Goal: Task Accomplishment & Management: Use online tool/utility

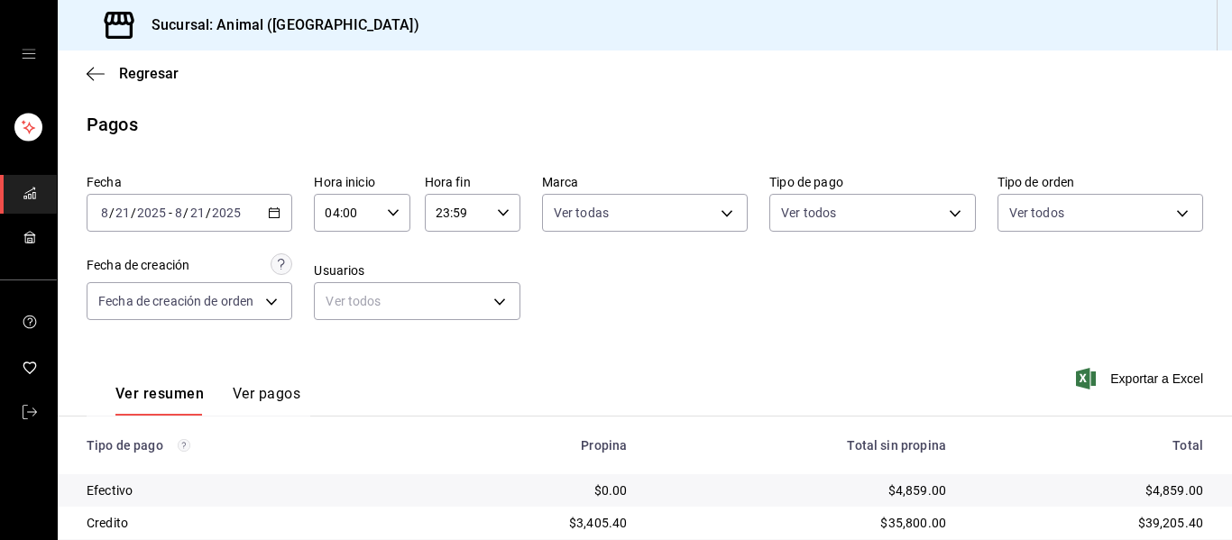
scroll to position [256, 0]
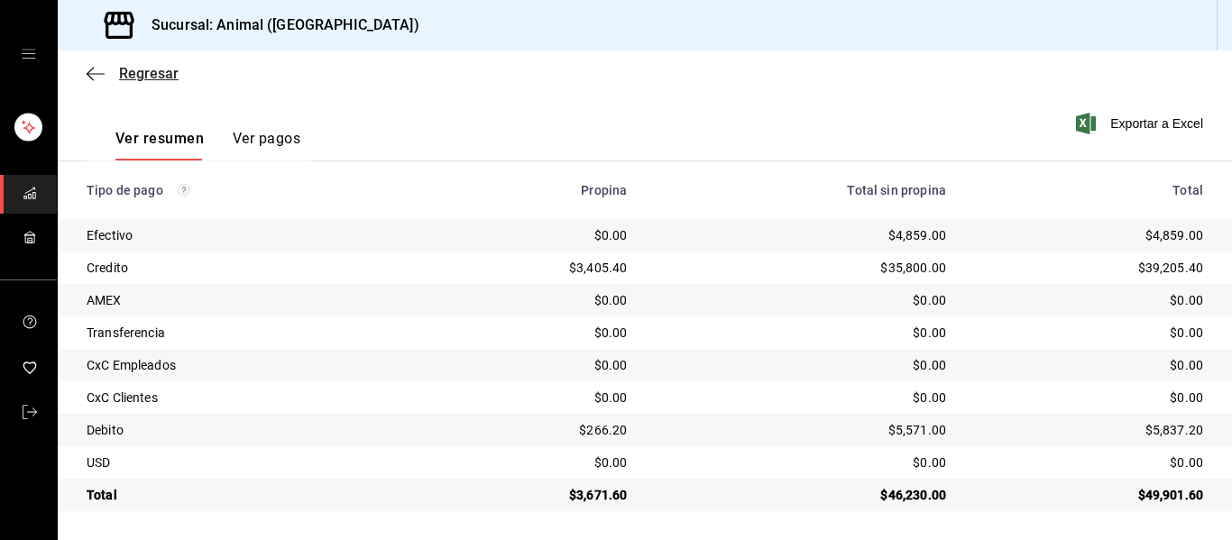
click at [91, 75] on icon "button" at bounding box center [96, 74] width 18 height 16
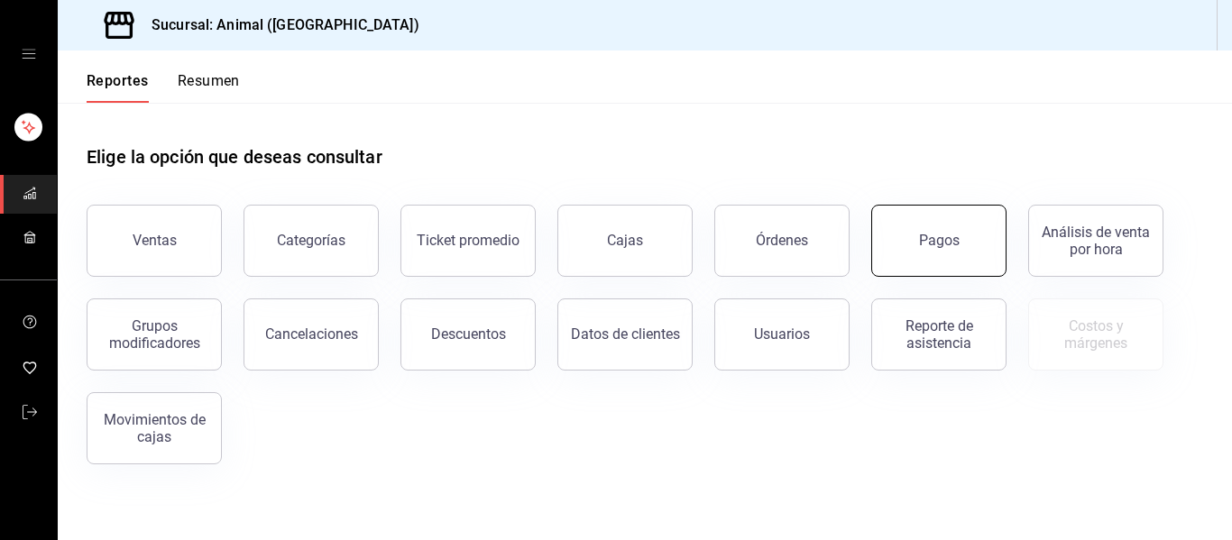
click at [924, 236] on div "Pagos" at bounding box center [939, 240] width 41 height 17
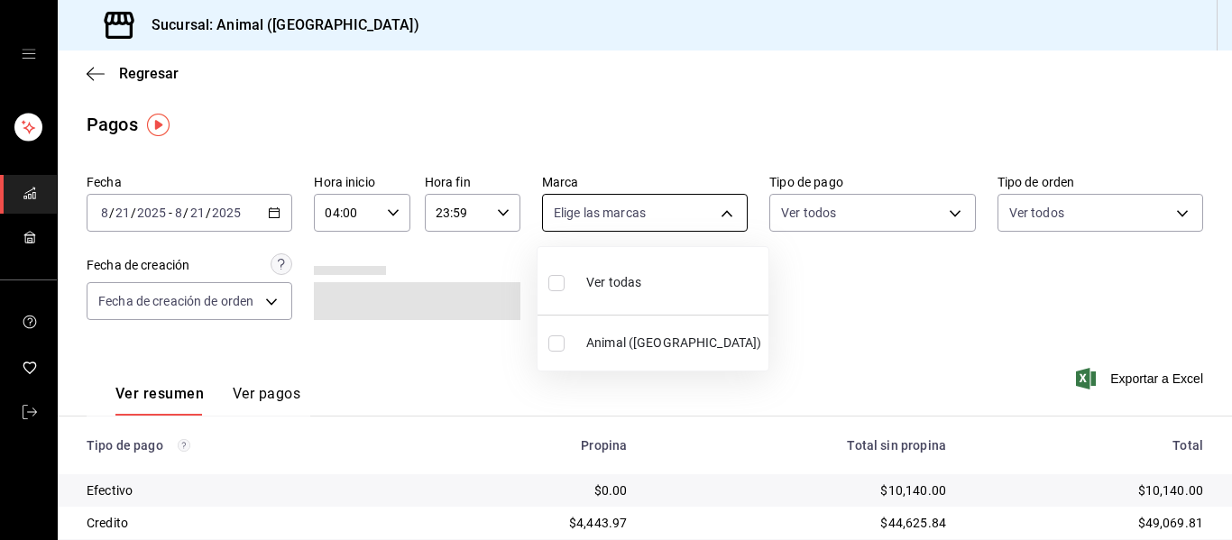
click at [719, 211] on body "Sucursal: Animal ([GEOGRAPHIC_DATA]) Regresar Pagos Fecha [DATE] [DATE] - [DATE…" at bounding box center [616, 270] width 1232 height 540
click at [657, 281] on li "Ver todas" at bounding box center [652, 280] width 231 height 53
type input "96838179-8fbb-4073-aae3-1789726318c8"
checkbox input "true"
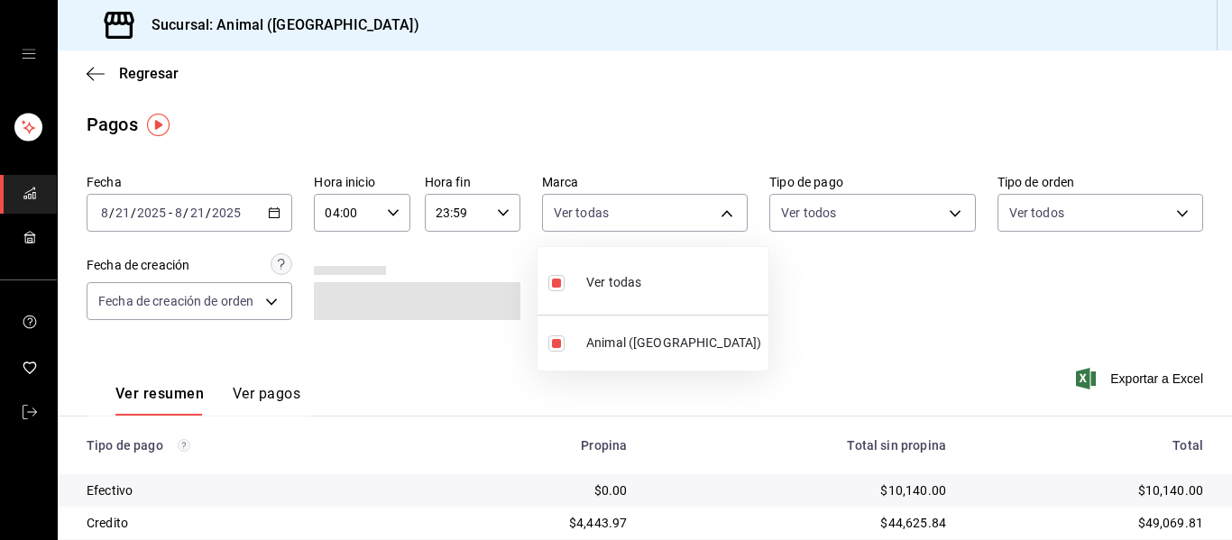
click at [803, 305] on div at bounding box center [616, 270] width 1232 height 540
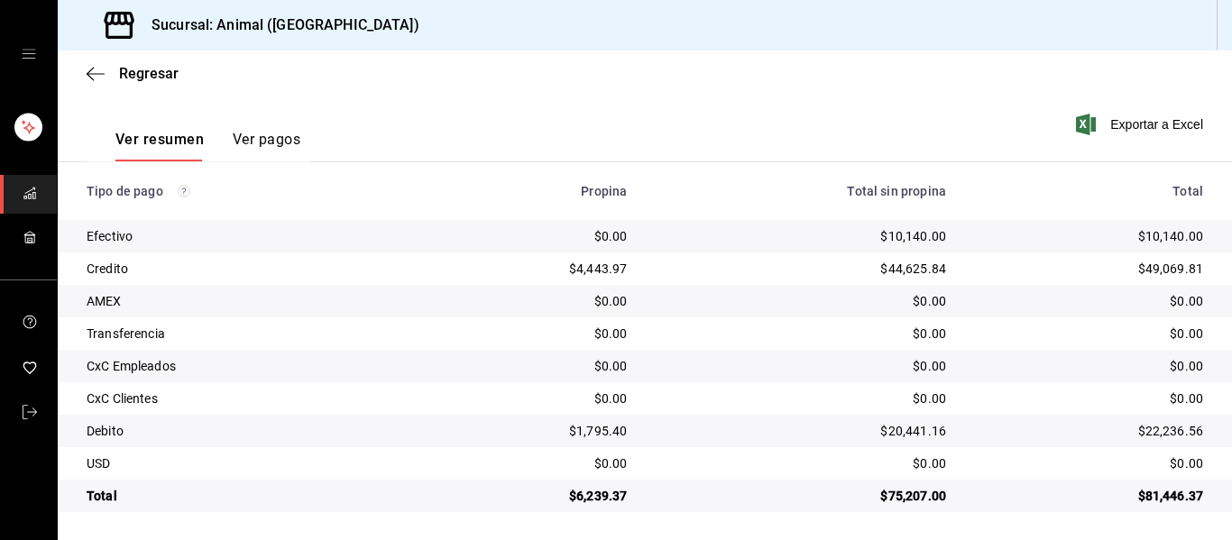
scroll to position [256, 0]
click at [89, 75] on icon "button" at bounding box center [96, 74] width 18 height 16
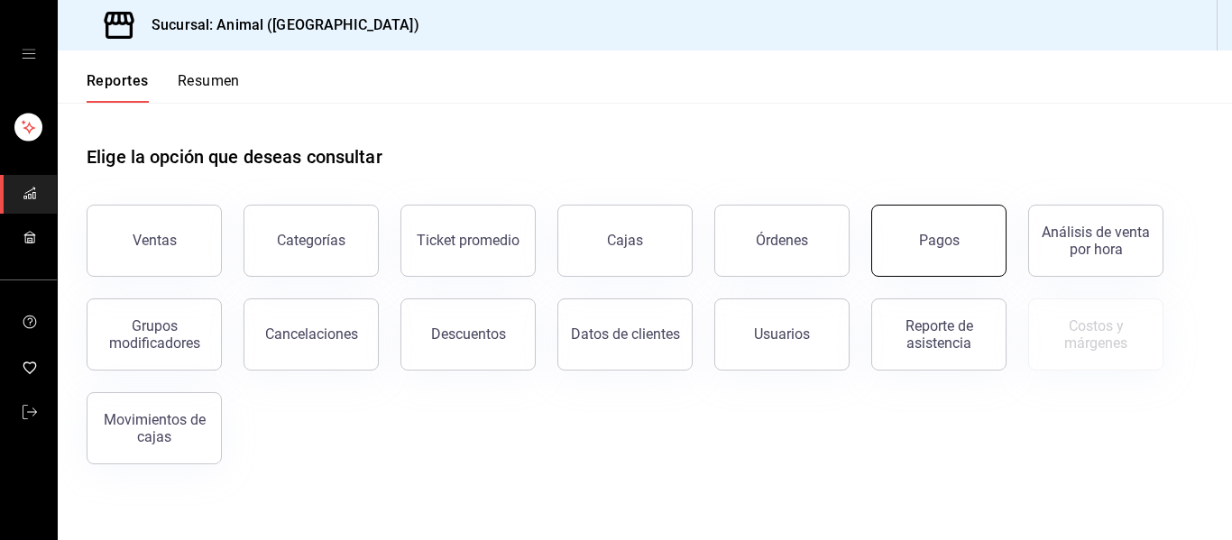
click at [967, 247] on button "Pagos" at bounding box center [938, 241] width 135 height 72
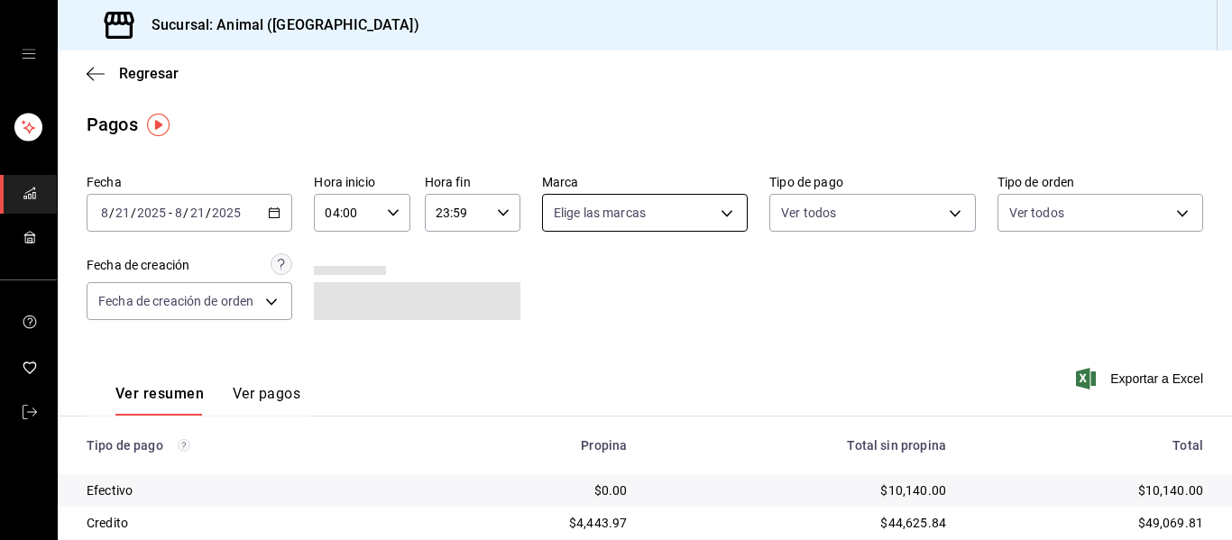
click at [721, 216] on body "Sucursal: Animal ([GEOGRAPHIC_DATA]) Regresar Pagos Fecha [DATE] [DATE] - [DATE…" at bounding box center [616, 270] width 1232 height 540
click at [702, 283] on li "Ver todas" at bounding box center [652, 280] width 231 height 53
type input "96838179-8fbb-4073-aae3-1789726318c8"
checkbox input "true"
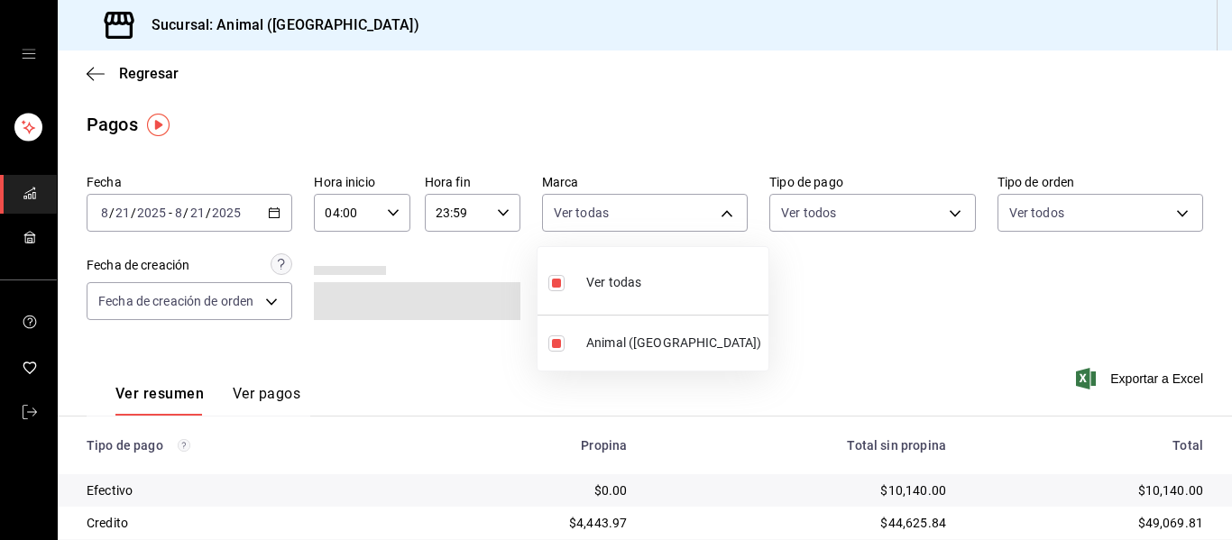
click at [812, 311] on div at bounding box center [616, 270] width 1232 height 540
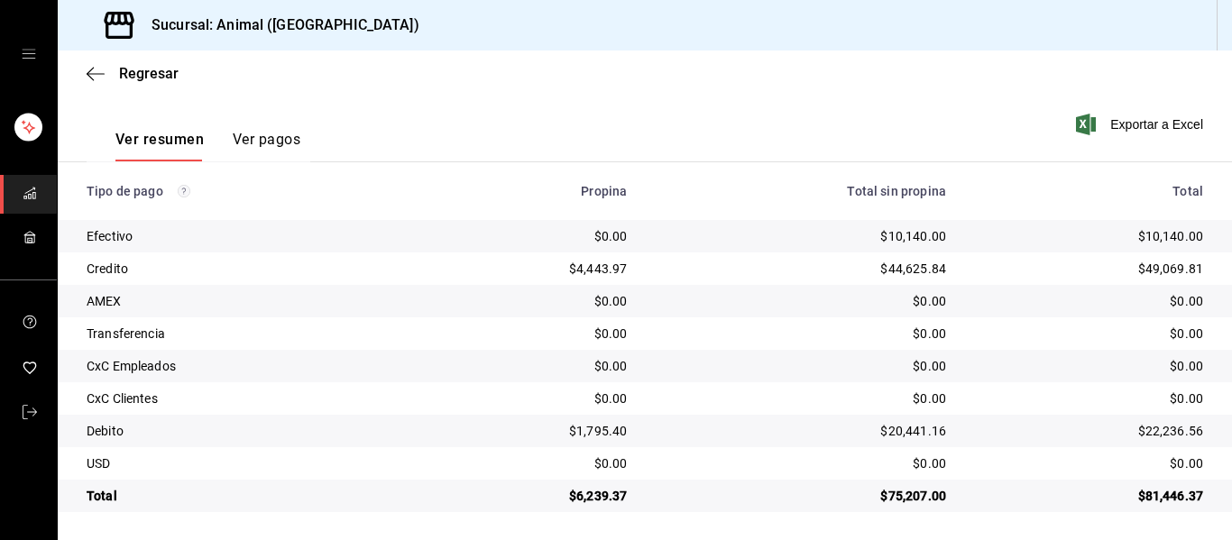
scroll to position [256, 0]
click at [95, 74] on icon "button" at bounding box center [96, 73] width 18 height 1
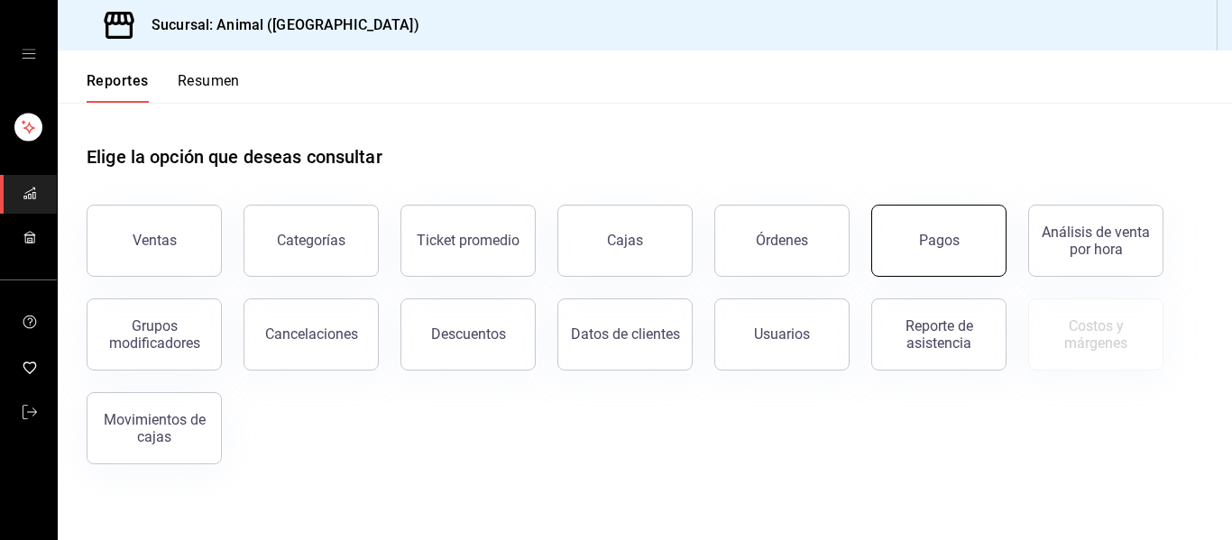
click at [963, 252] on button "Pagos" at bounding box center [938, 241] width 135 height 72
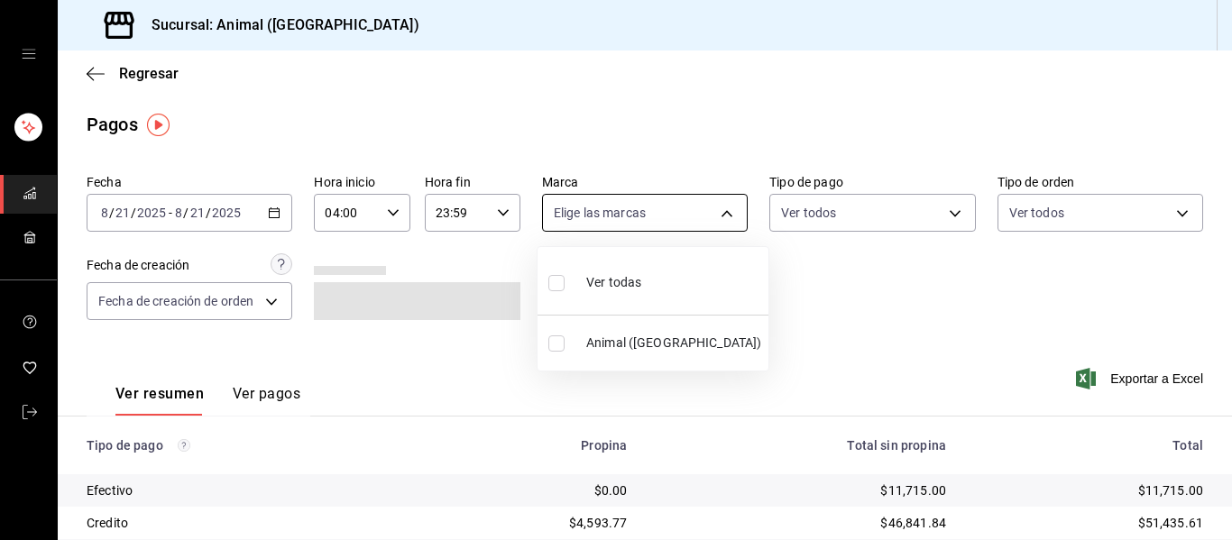
click at [717, 211] on body "Sucursal: Animal ([GEOGRAPHIC_DATA]) Regresar Pagos Fecha [DATE] [DATE] - [DATE…" at bounding box center [616, 270] width 1232 height 540
click at [693, 269] on li "Ver todas" at bounding box center [652, 280] width 231 height 53
type input "96838179-8fbb-4073-aae3-1789726318c8"
checkbox input "true"
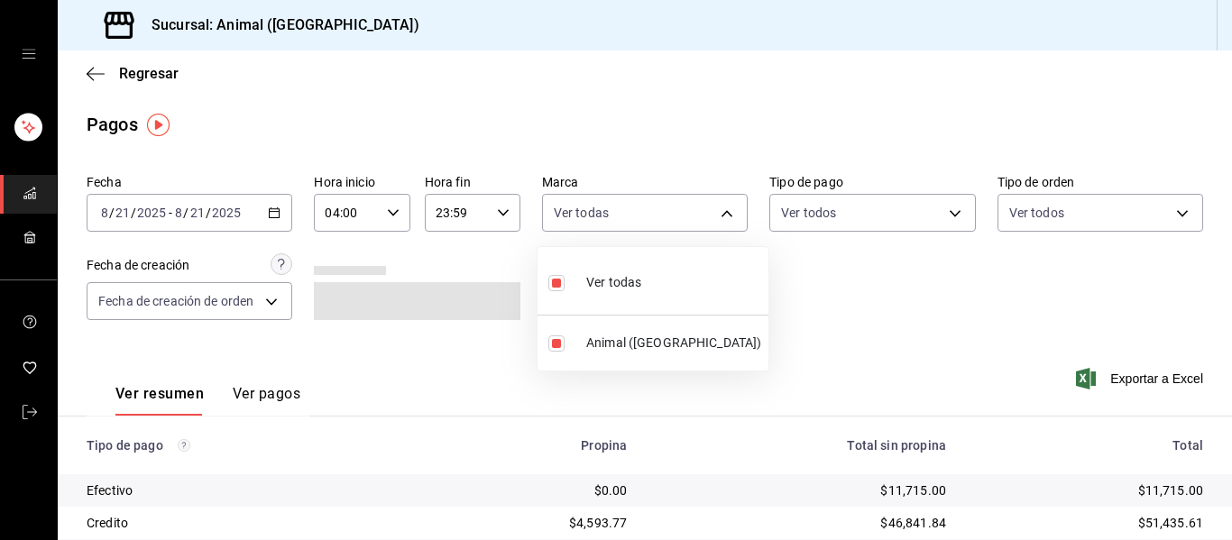
click at [831, 318] on div at bounding box center [616, 270] width 1232 height 540
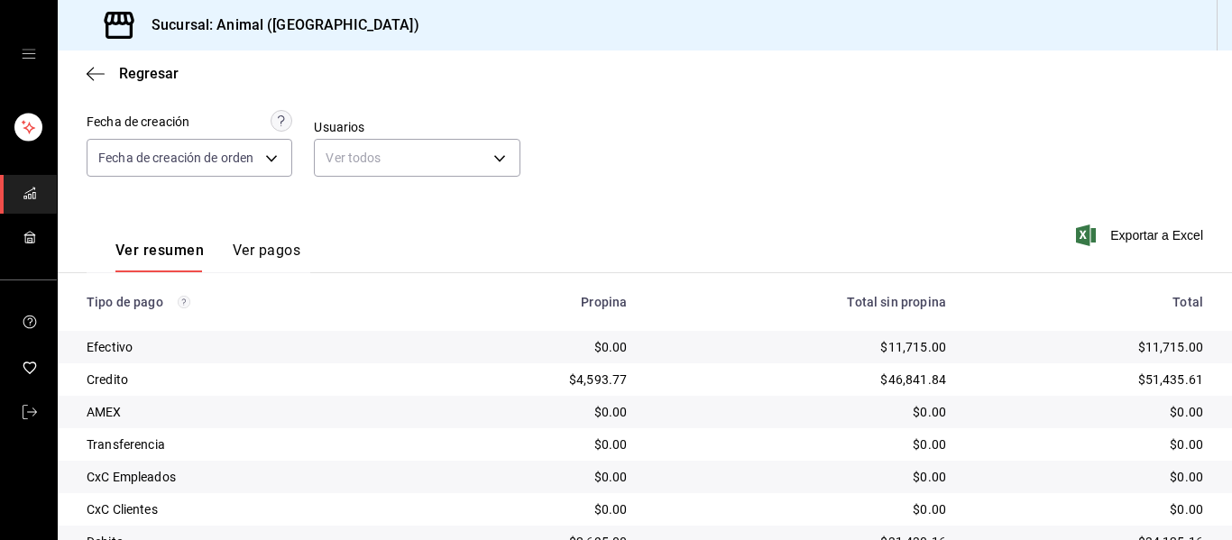
scroll to position [256, 0]
